Goal: Transaction & Acquisition: Purchase product/service

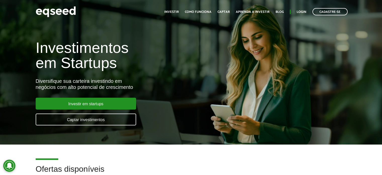
click at [302, 8] on div "Toggle navigation Início Investir Como funciona Captar Aprenda a investir Blog …" at bounding box center [256, 11] width 188 height 13
click at [302, 14] on link "Login" at bounding box center [302, 11] width 10 height 3
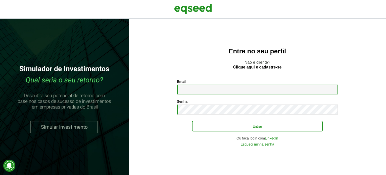
type input "**********"
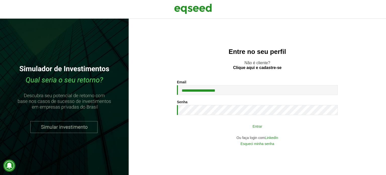
click at [249, 127] on button "Entrar" at bounding box center [257, 126] width 131 height 10
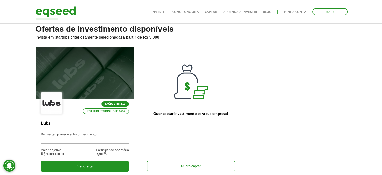
scroll to position [25, 0]
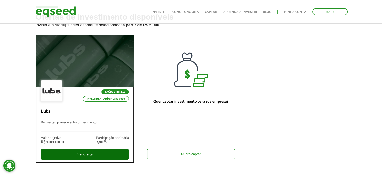
click at [106, 150] on div "Ver oferta" at bounding box center [85, 154] width 88 height 11
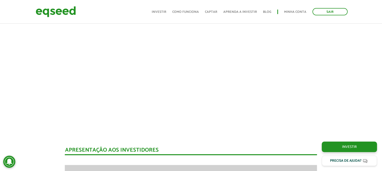
scroll to position [276, 0]
